Goal: Transaction & Acquisition: Complete application form

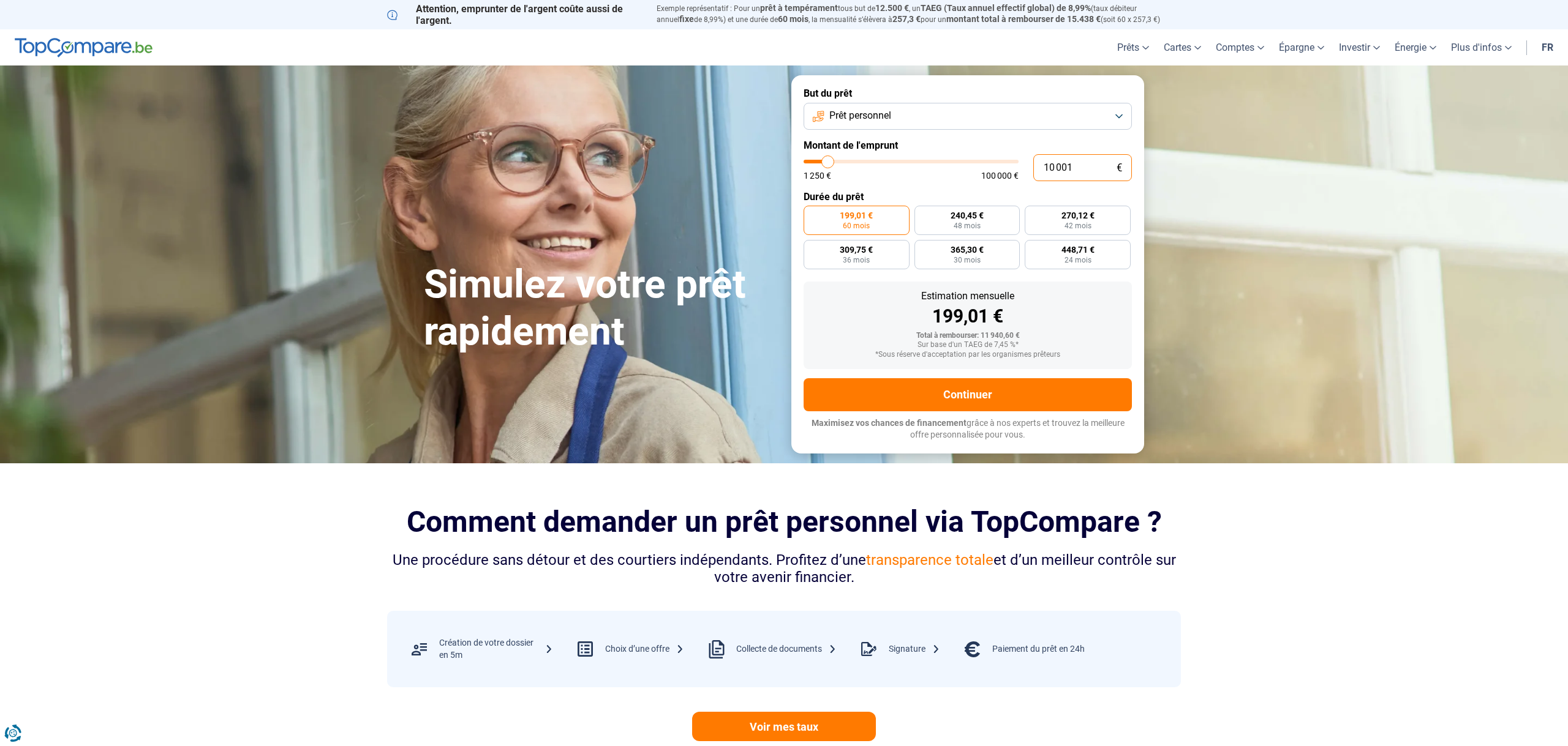
drag, startPoint x: 1044, startPoint y: 166, endPoint x: 943, endPoint y: 163, distance: 101.0
click at [943, 163] on div "10 001 € 1 250 € 100 000 €" at bounding box center [968, 168] width 329 height 27
type input "10000"
radio input "true"
type input "1"
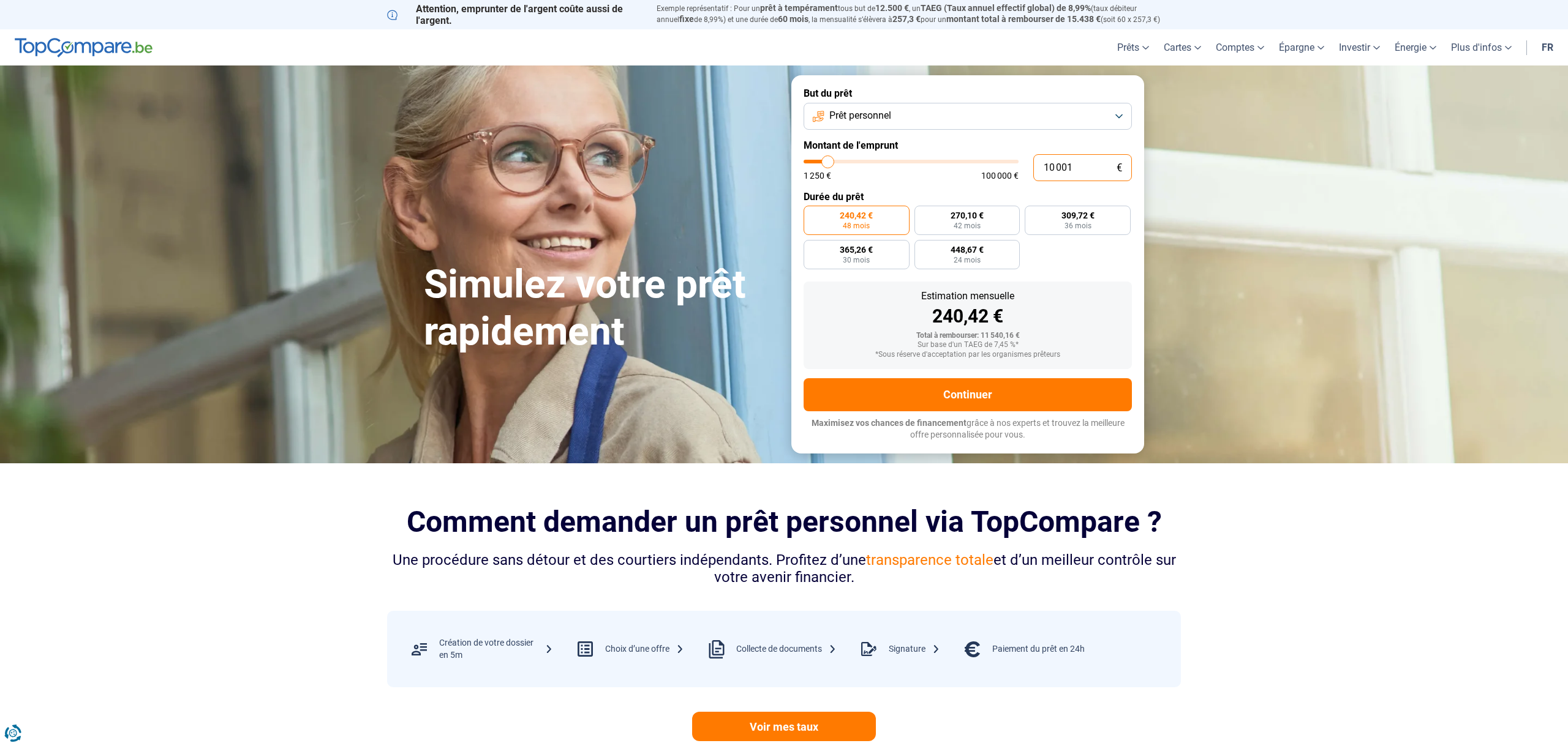
type input "1250"
type input "11"
type input "1250"
type input "110"
type input "1250"
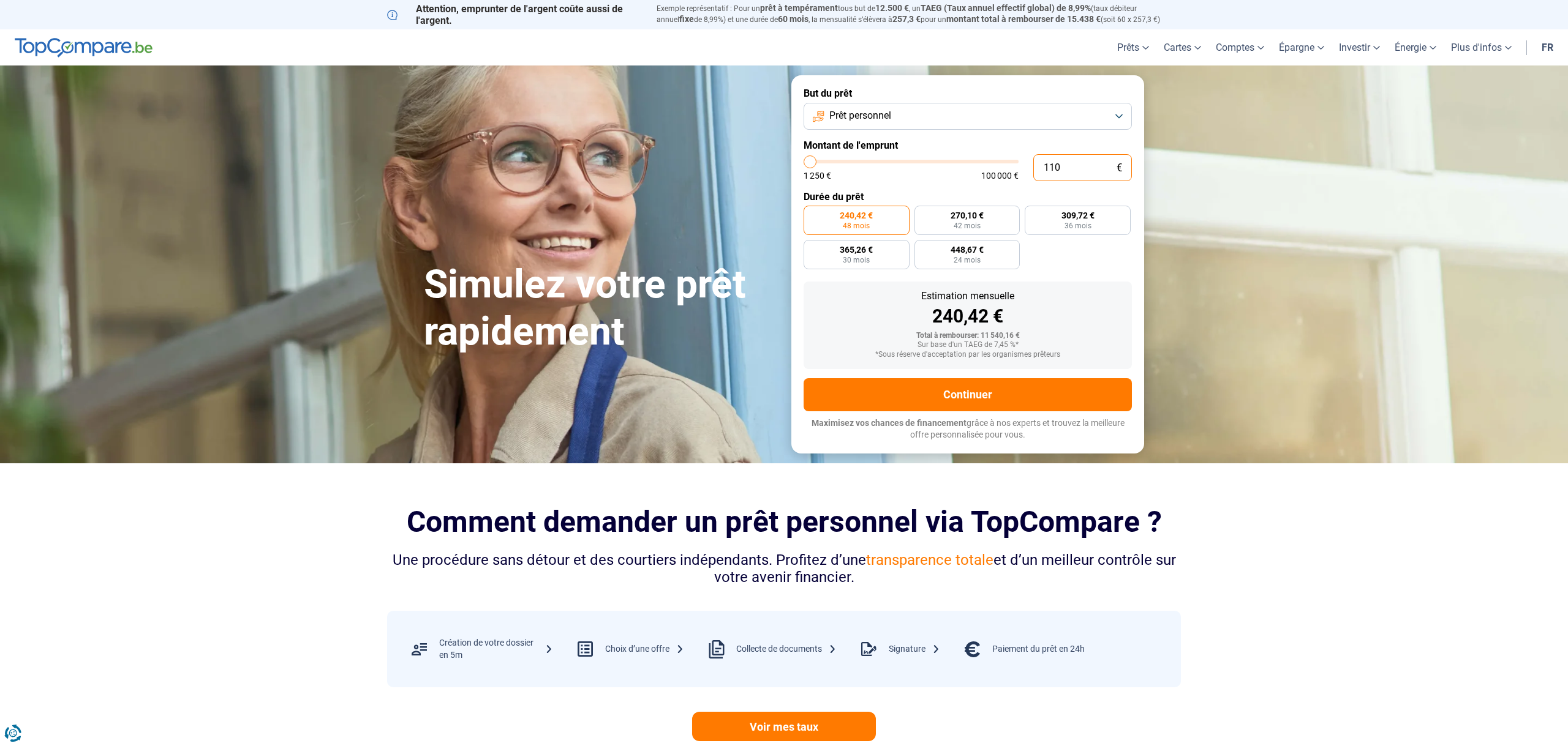
type input "1 100"
type input "1250"
type input "11 000"
type input "11000"
radio input "false"
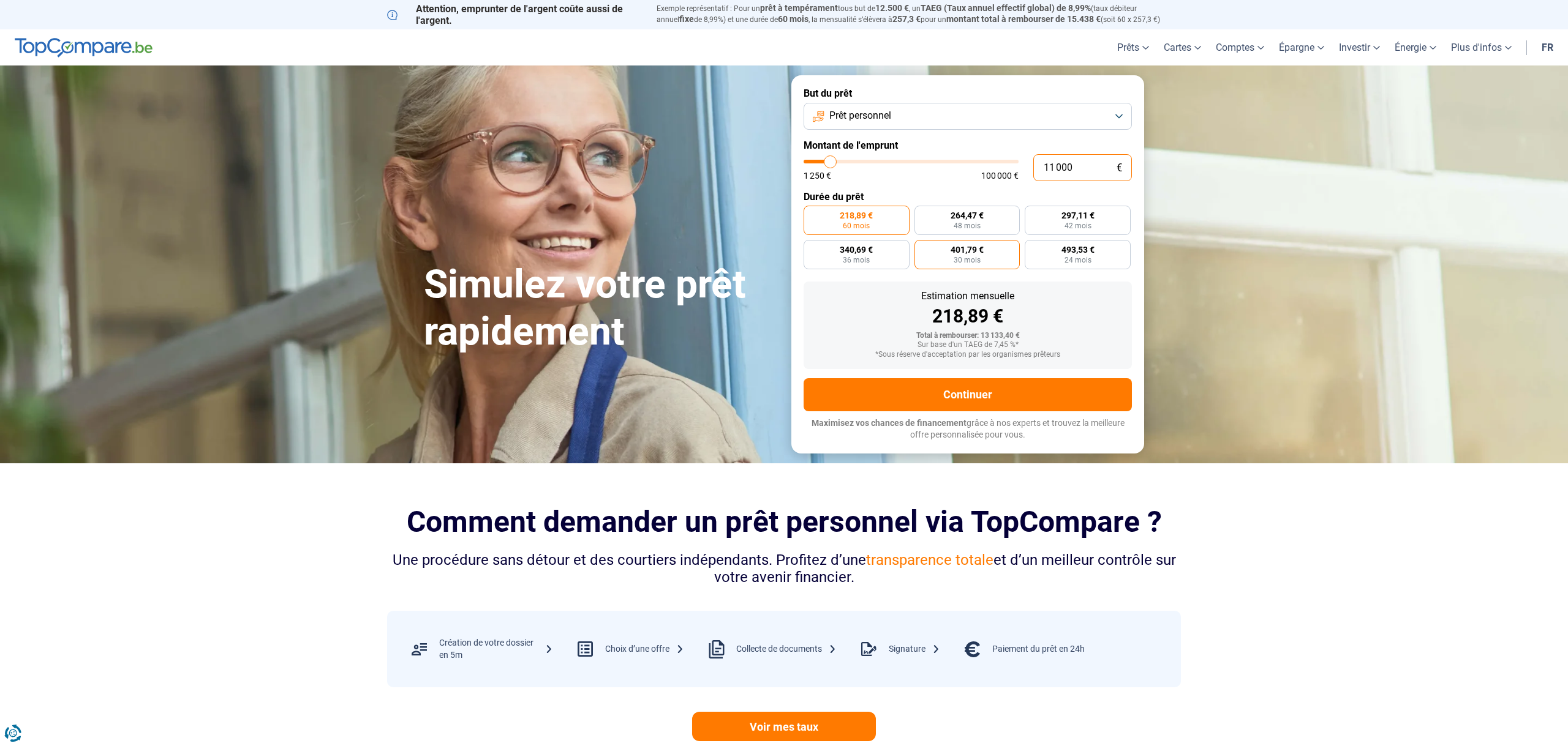
type input "11 000"
click at [948, 261] on label "401,79 € 30 mois" at bounding box center [967, 255] width 106 height 29
click at [923, 248] on input "401,79 € 30 mois" at bounding box center [919, 244] width 8 height 8
radio input "true"
click at [916, 114] on button "Prêt personnel" at bounding box center [968, 116] width 329 height 27
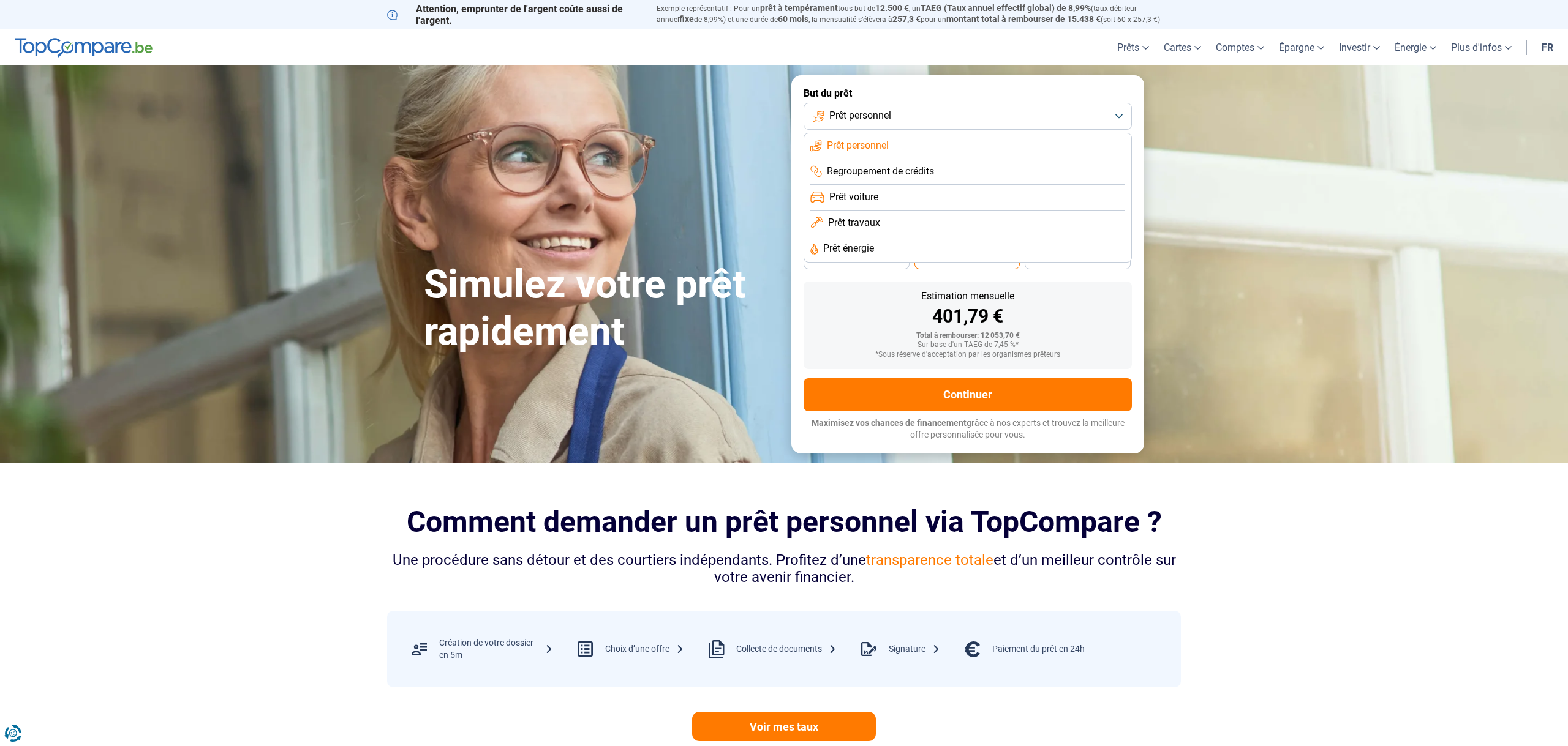
scroll to position [1, 0]
click at [860, 200] on span "Prêt voiture" at bounding box center [854, 196] width 49 height 13
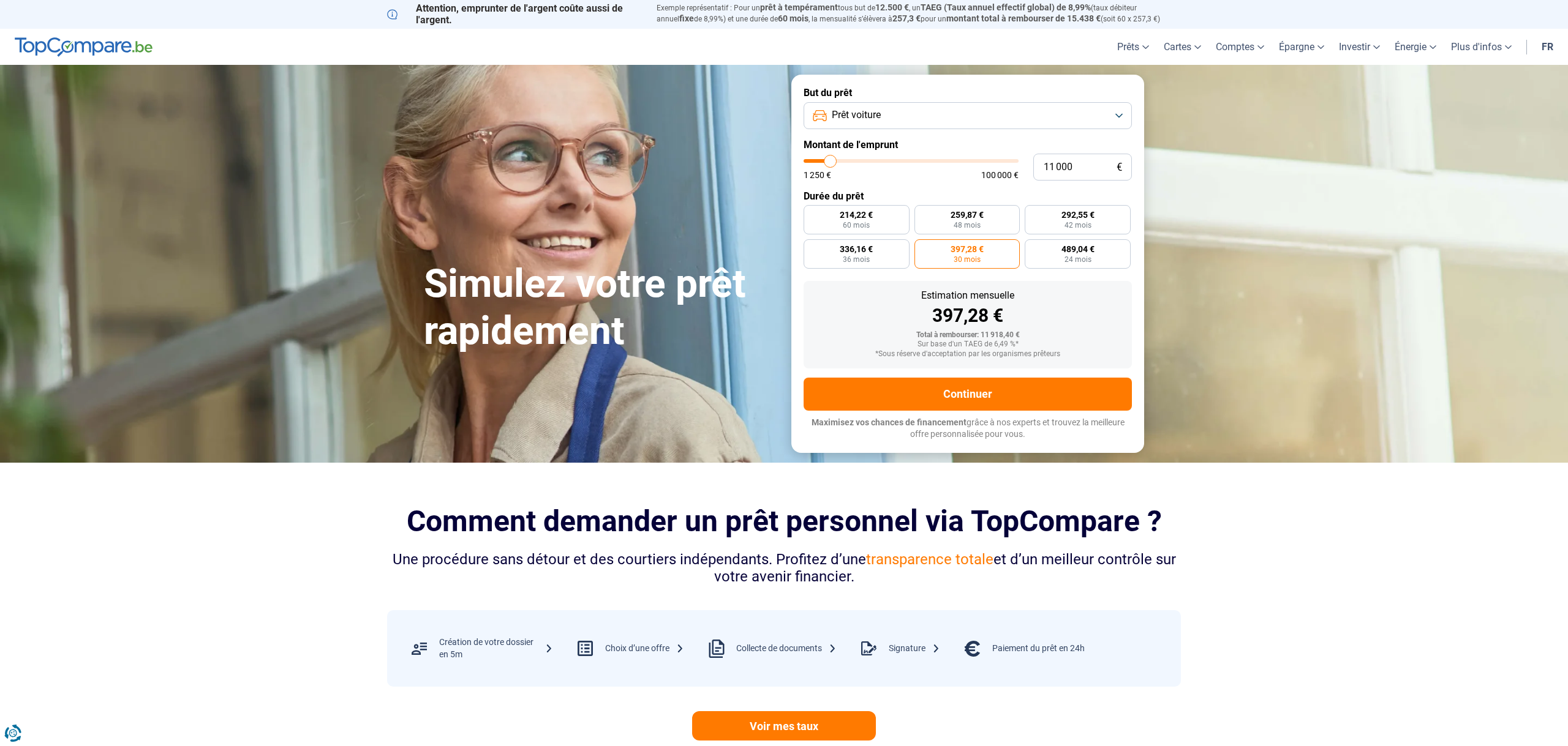
scroll to position [0, 0]
click at [943, 112] on button "Prêt voiture" at bounding box center [968, 116] width 329 height 27
click at [906, 166] on span "Regroupement de crédits" at bounding box center [880, 172] width 107 height 13
click at [873, 120] on span "Regroupement de crédits" at bounding box center [883, 116] width 107 height 13
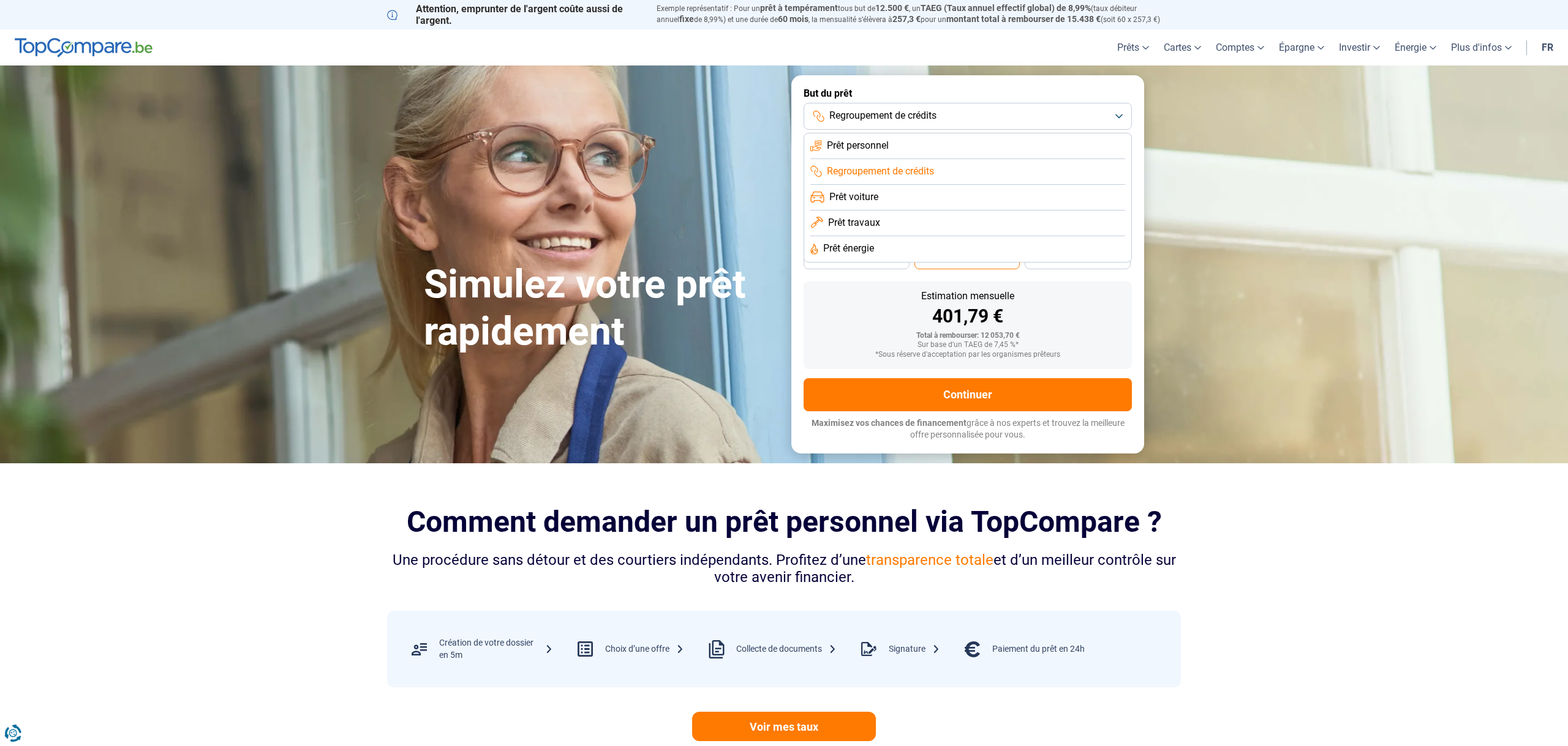
click at [860, 144] on span "Prêt personnel" at bounding box center [858, 146] width 62 height 13
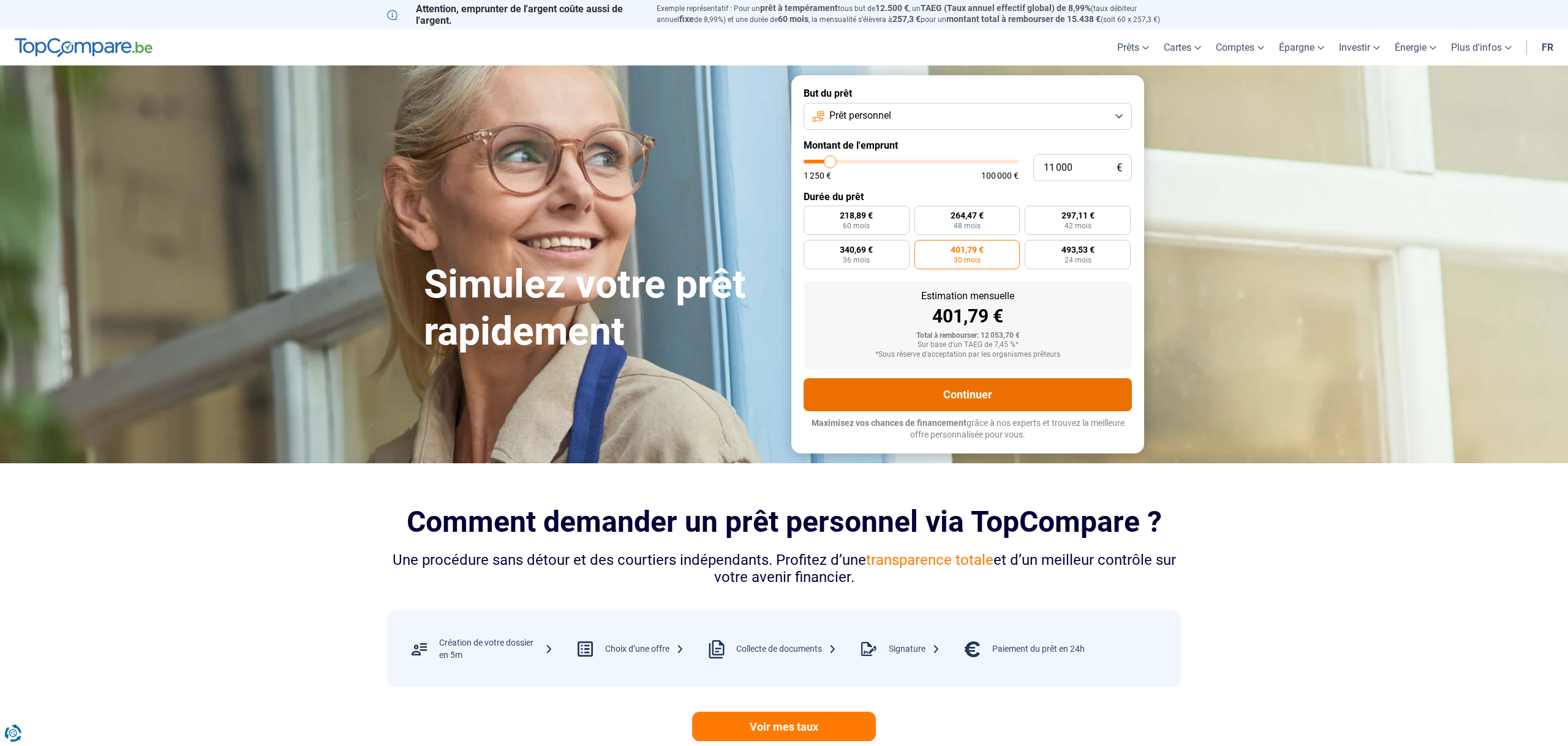
click at [929, 401] on button "Continuer" at bounding box center [968, 395] width 329 height 33
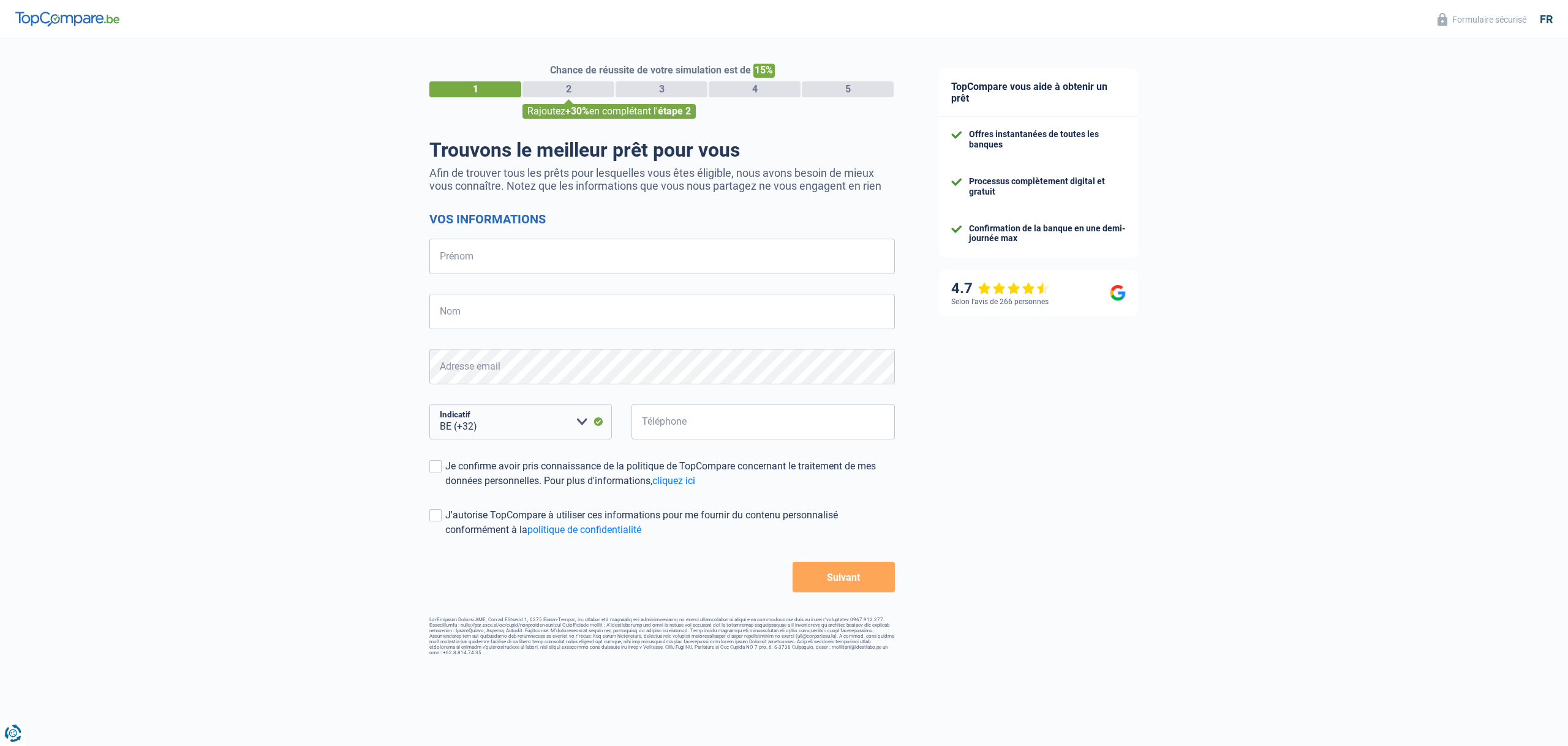
select select "32"
